Goal: Find specific page/section: Find specific page/section

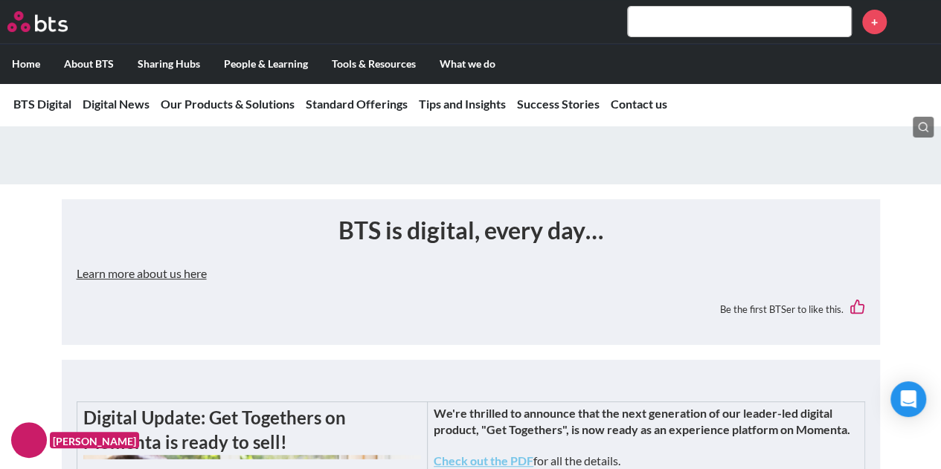
scroll to position [189, 0]
